Goal: Navigation & Orientation: Find specific page/section

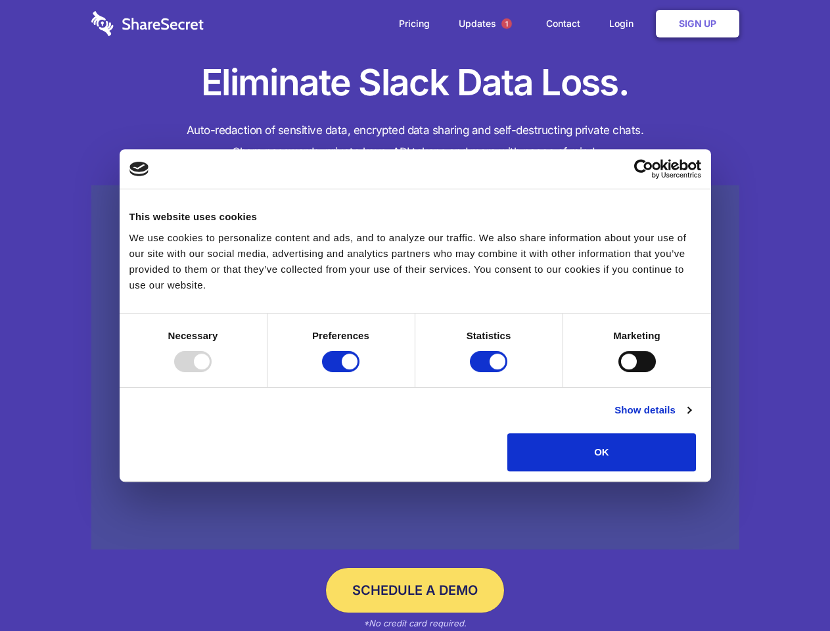
click at [212, 372] on div at bounding box center [192, 361] width 37 height 21
click at [359, 372] on input "Preferences" at bounding box center [340, 361] width 37 height 21
checkbox input "false"
click at [490, 372] on input "Statistics" at bounding box center [488, 361] width 37 height 21
checkbox input "false"
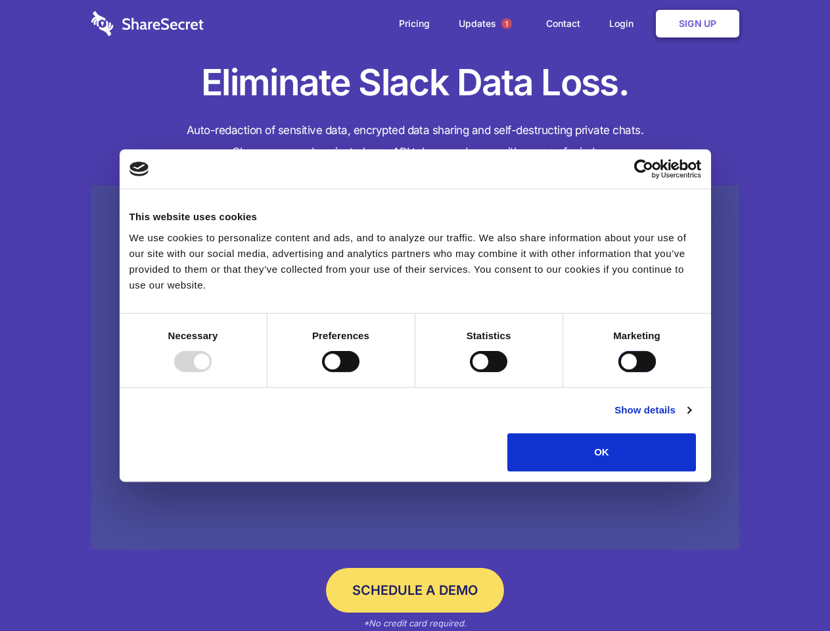
click at [618, 372] on input "Marketing" at bounding box center [636, 361] width 37 height 21
checkbox input "true"
click at [690, 418] on link "Show details" at bounding box center [652, 410] width 76 height 16
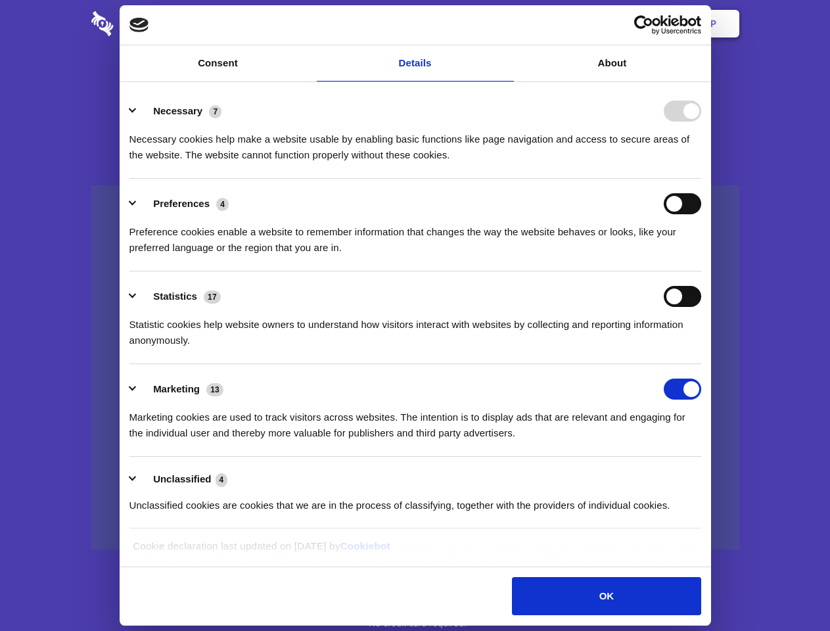
click at [701, 179] on li "Necessary 7 Necessary cookies help make a website usable by enabling basic func…" at bounding box center [415, 132] width 572 height 93
click at [506, 24] on span "1" at bounding box center [506, 23] width 11 height 11
